Goal: Task Accomplishment & Management: Use online tool/utility

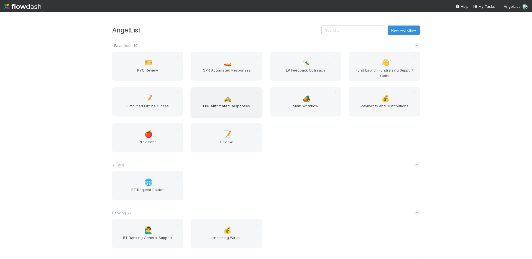
click at [221, 104] on span "LPR Automated Responses" at bounding box center [226, 108] width 66 height 11
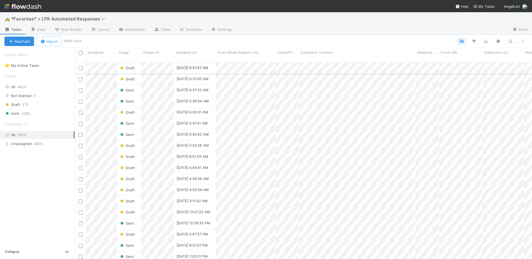
scroll to position [197, 453]
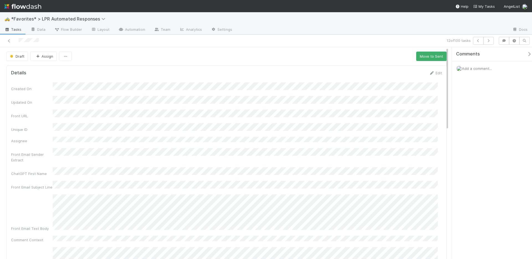
click at [281, 40] on div "12 of 100 tasks" at bounding box center [373, 41] width 246 height 8
click at [8, 39] on icon at bounding box center [9, 41] width 6 height 4
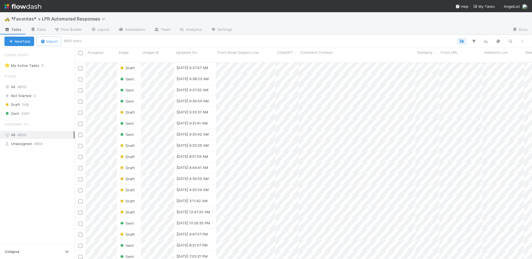
scroll to position [197, 453]
click at [310, 20] on div "🚕 *Favorites* > LPR Automated Responses" at bounding box center [266, 18] width 532 height 13
click at [333, 25] on div "🚕 *Favorites* > LPR Automated Responses" at bounding box center [266, 18] width 532 height 13
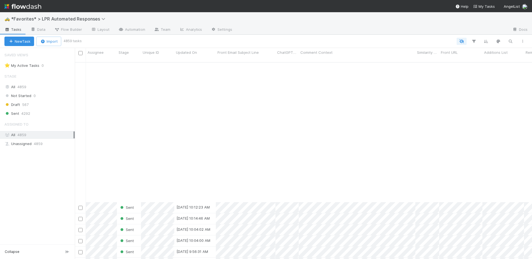
scroll to position [0, 0]
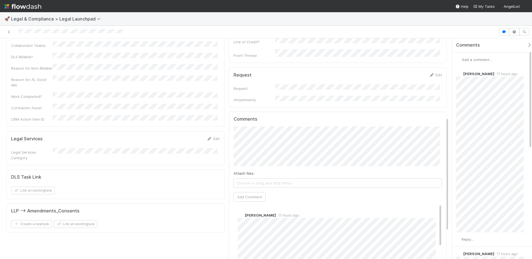
scroll to position [57, 0]
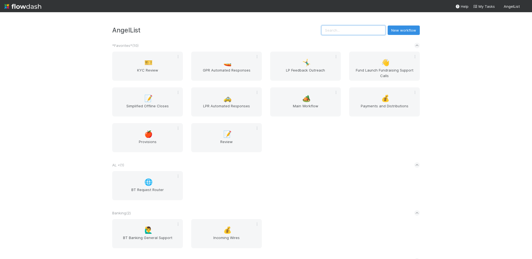
click at [350, 32] on input "text" at bounding box center [353, 29] width 64 height 9
click at [231, 68] on span "GPR Automated Responses" at bounding box center [226, 72] width 66 height 11
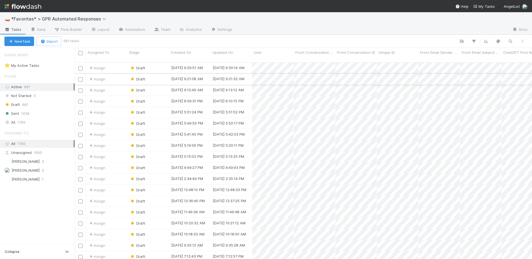
scroll to position [197, 453]
click at [38, 115] on div "Sent 1039" at bounding box center [39, 113] width 70 height 7
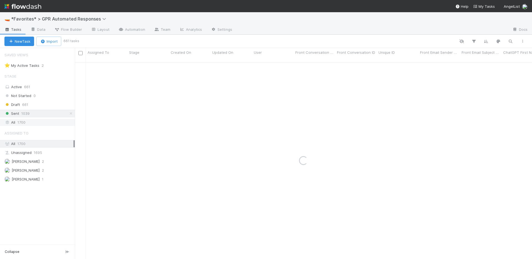
click at [35, 121] on div "All 1700" at bounding box center [38, 122] width 69 height 7
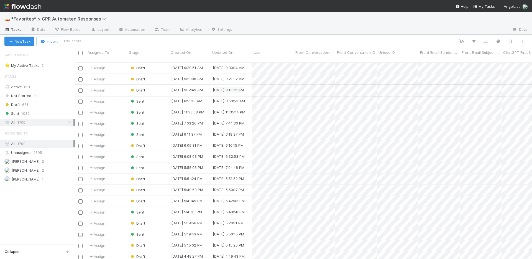
scroll to position [197, 453]
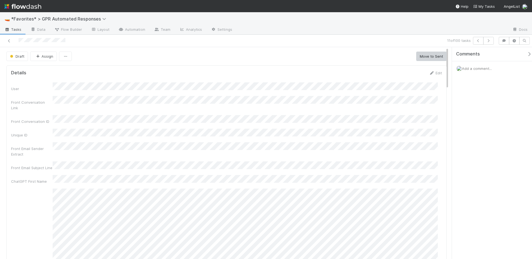
click at [281, 29] on div at bounding box center [372, 29] width 271 height 9
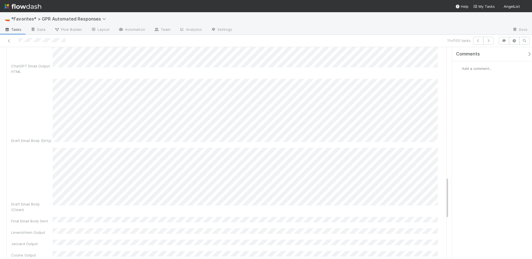
scroll to position [658, 0]
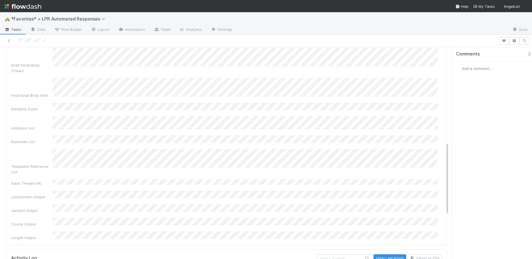
scroll to position [280, 0]
